Goal: Task Accomplishment & Management: Use online tool/utility

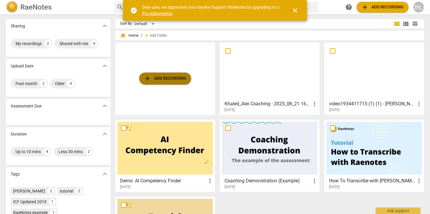
click at [169, 77] on span "add Add recording" at bounding box center [165, 78] width 42 height 7
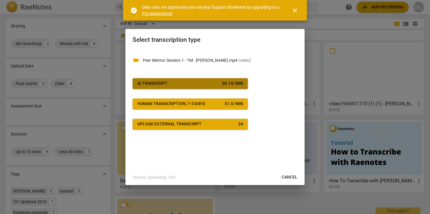
click at [165, 82] on div "AI Transcript" at bounding box center [152, 84] width 30 height 6
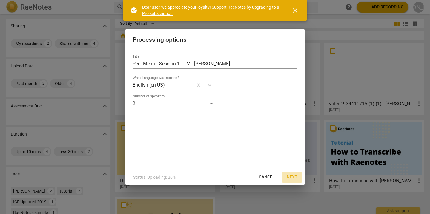
click at [294, 176] on span "Next" at bounding box center [292, 177] width 11 height 6
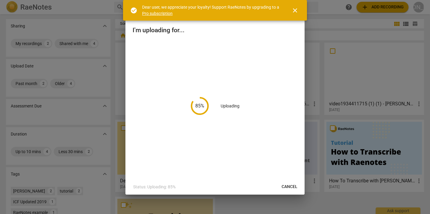
click at [298, 12] on span "close" at bounding box center [295, 10] width 7 height 7
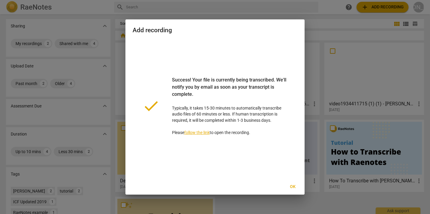
click at [291, 187] on span "Ok" at bounding box center [293, 187] width 10 height 6
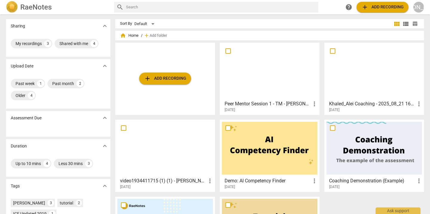
click at [256, 99] on div "Peer Mentor Session 1 - TM - [PERSON_NAME] more_vert [DATE]" at bounding box center [270, 105] width 96 height 15
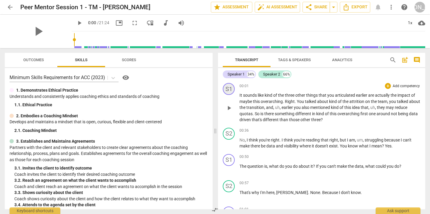
click at [230, 89] on div "S1" at bounding box center [229, 89] width 12 height 12
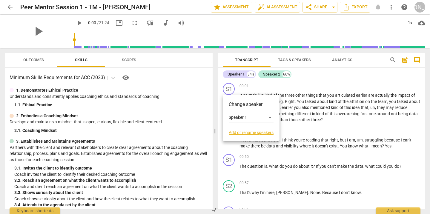
click at [247, 133] on link "Add or rename speakers" at bounding box center [251, 132] width 45 height 5
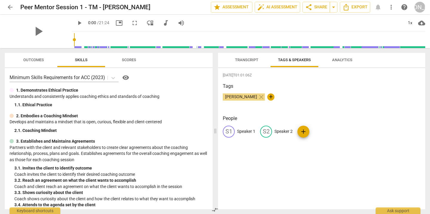
click at [248, 132] on p "Speaker 1" at bounding box center [246, 131] width 18 height 6
type input "Coach"
click at [319, 132] on p "Speaker 2" at bounding box center [322, 131] width 18 height 6
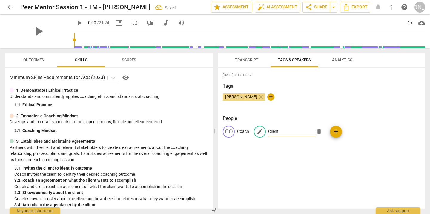
type input "Client"
drag, startPoint x: 317, startPoint y: 175, endPoint x: 300, endPoint y: 119, distance: 58.6
click at [317, 175] on div "[DATE]T01:01:06Z Tags [PERSON_NAME] close + People CO Coach edit Client delete …" at bounding box center [321, 138] width 207 height 141
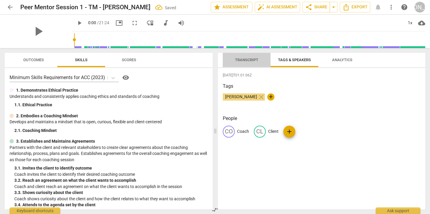
click at [244, 61] on span "Transcript" at bounding box center [246, 60] width 23 height 4
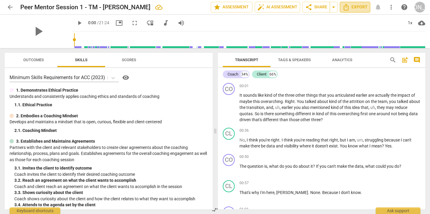
click at [353, 10] on span "Export" at bounding box center [355, 7] width 25 height 7
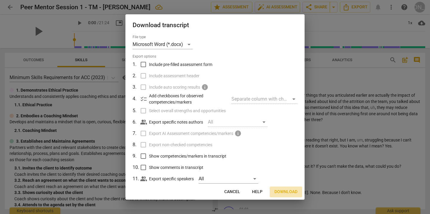
click at [283, 193] on span "Download" at bounding box center [286, 192] width 23 height 6
